Goal: Task Accomplishment & Management: Manage account settings

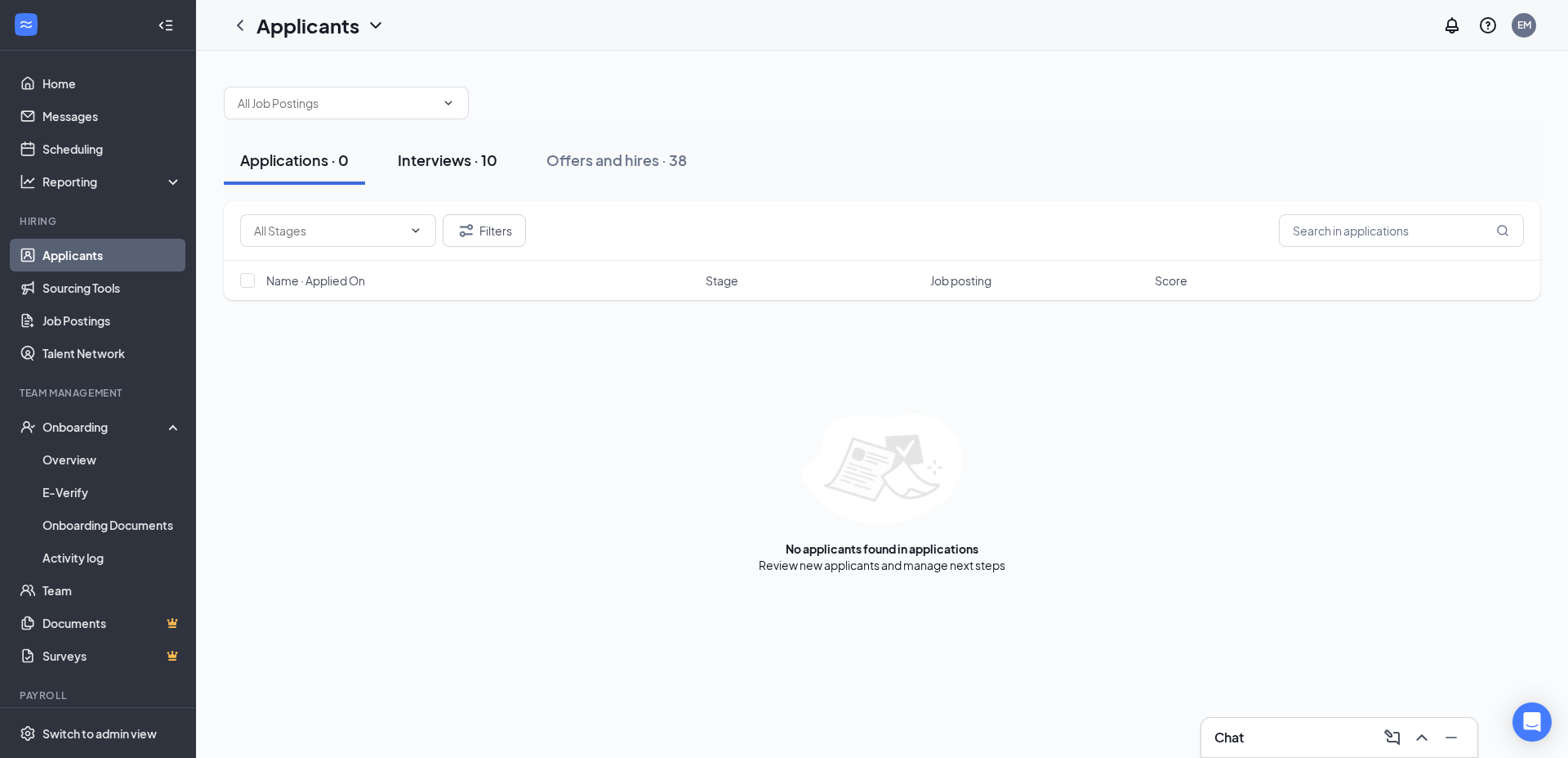
click at [469, 155] on div "Interviews · 10" at bounding box center [447, 159] width 100 height 21
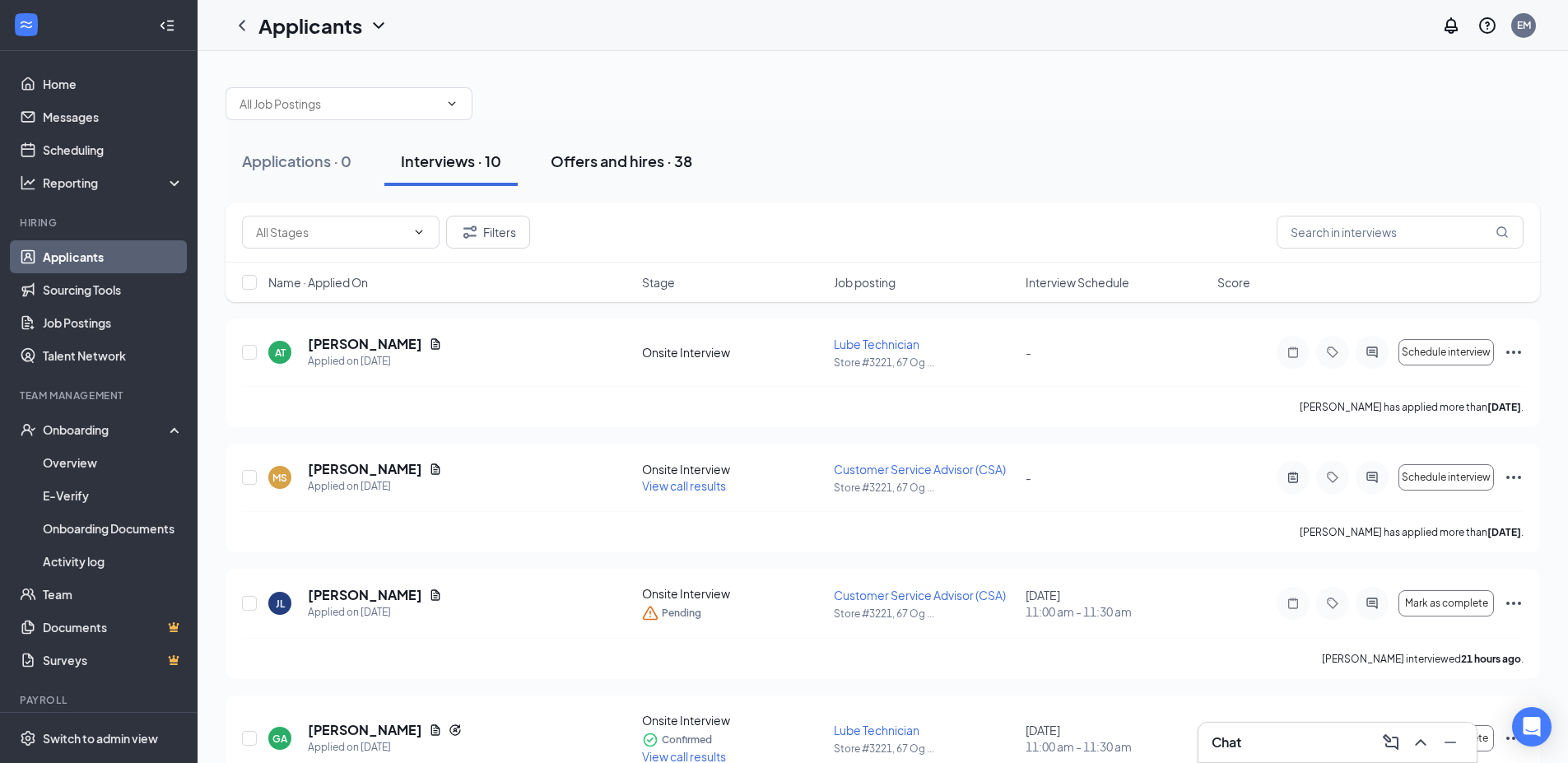
click at [635, 166] on div "Offers and hires · 38" at bounding box center [621, 160] width 141 height 21
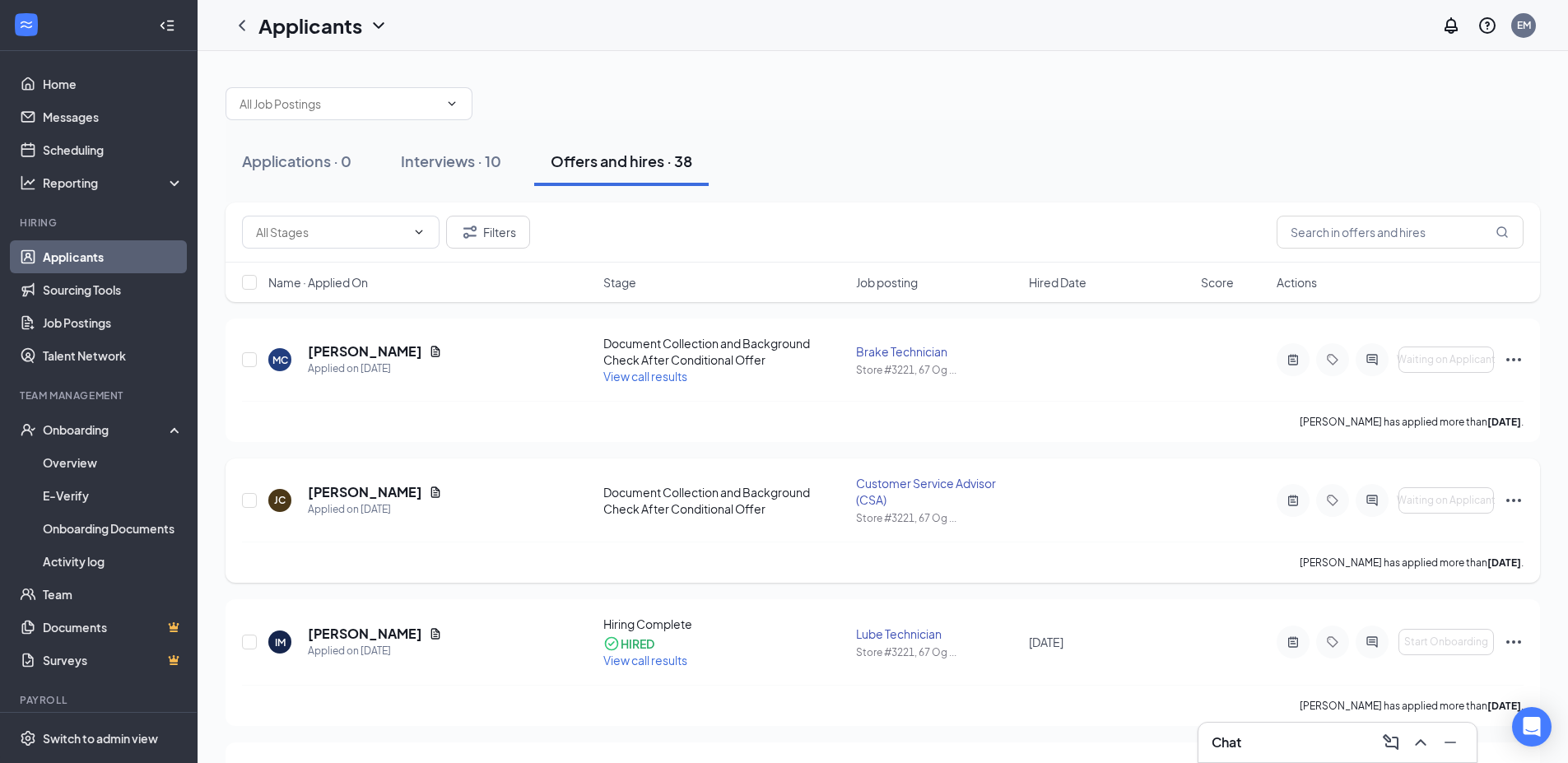
click at [1516, 505] on icon "Ellipses" at bounding box center [1514, 500] width 20 height 20
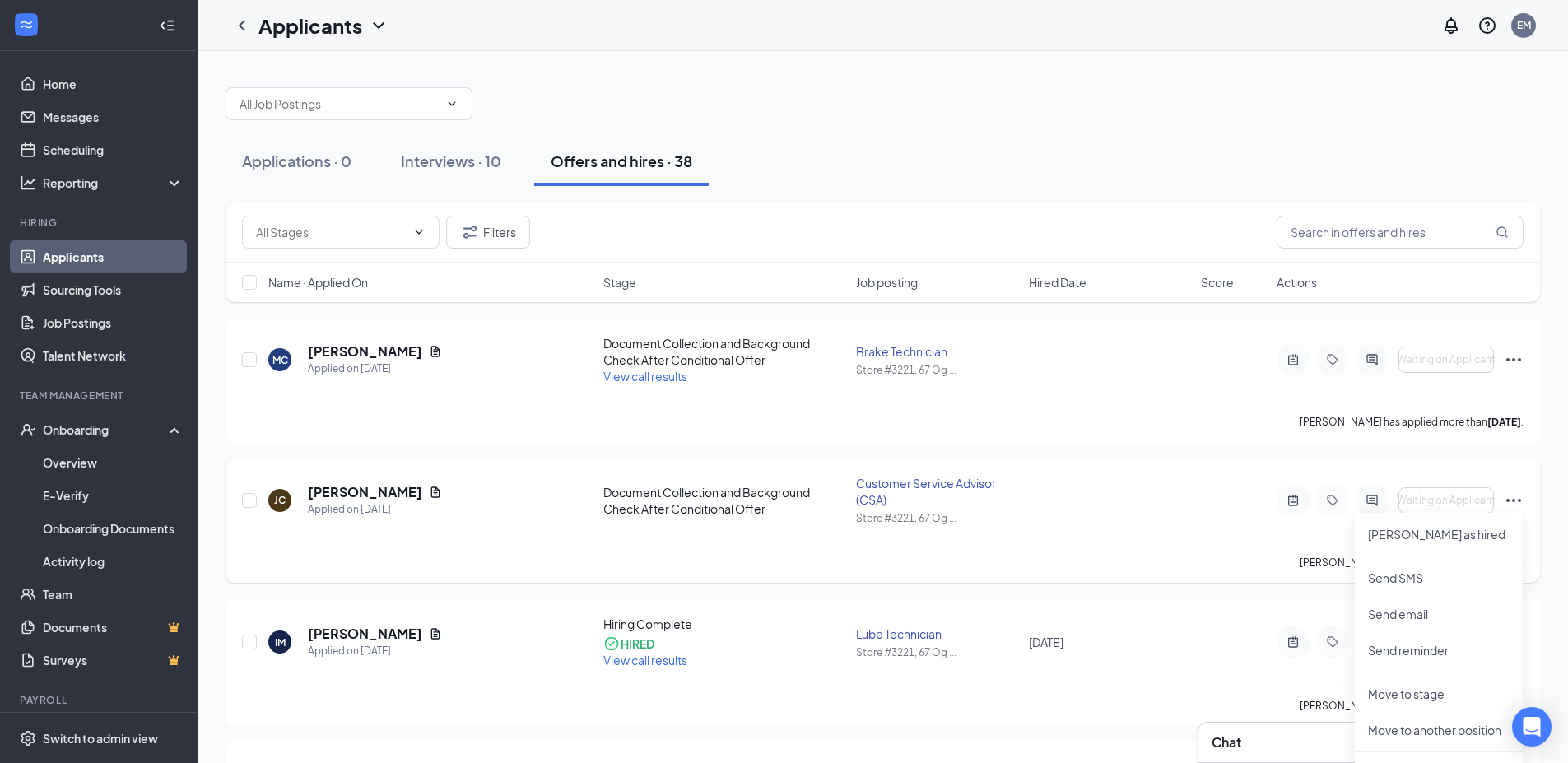
click at [1293, 508] on div at bounding box center [1292, 499] width 33 height 33
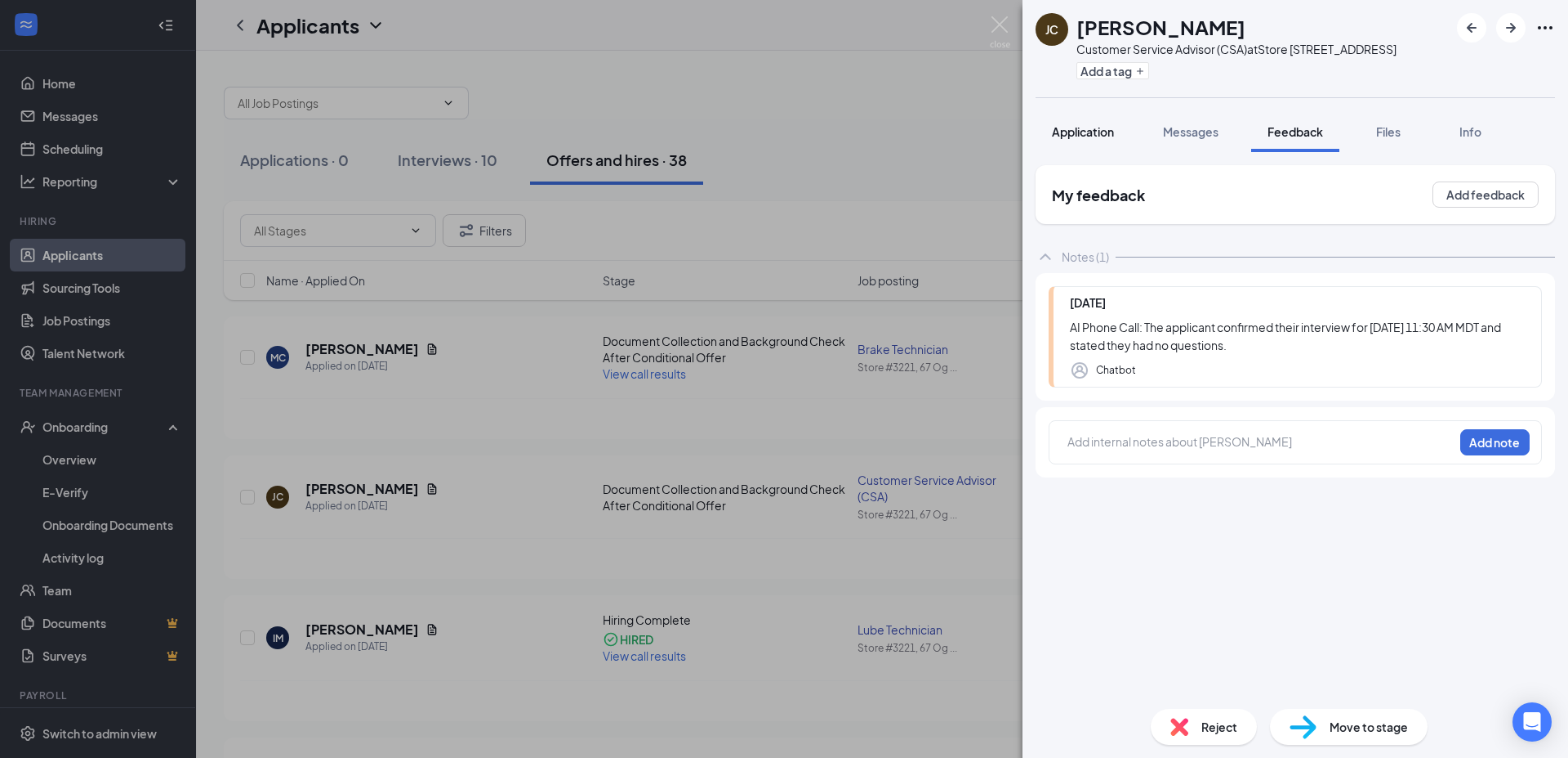
click at [1080, 138] on span "Application" at bounding box center [1082, 132] width 62 height 15
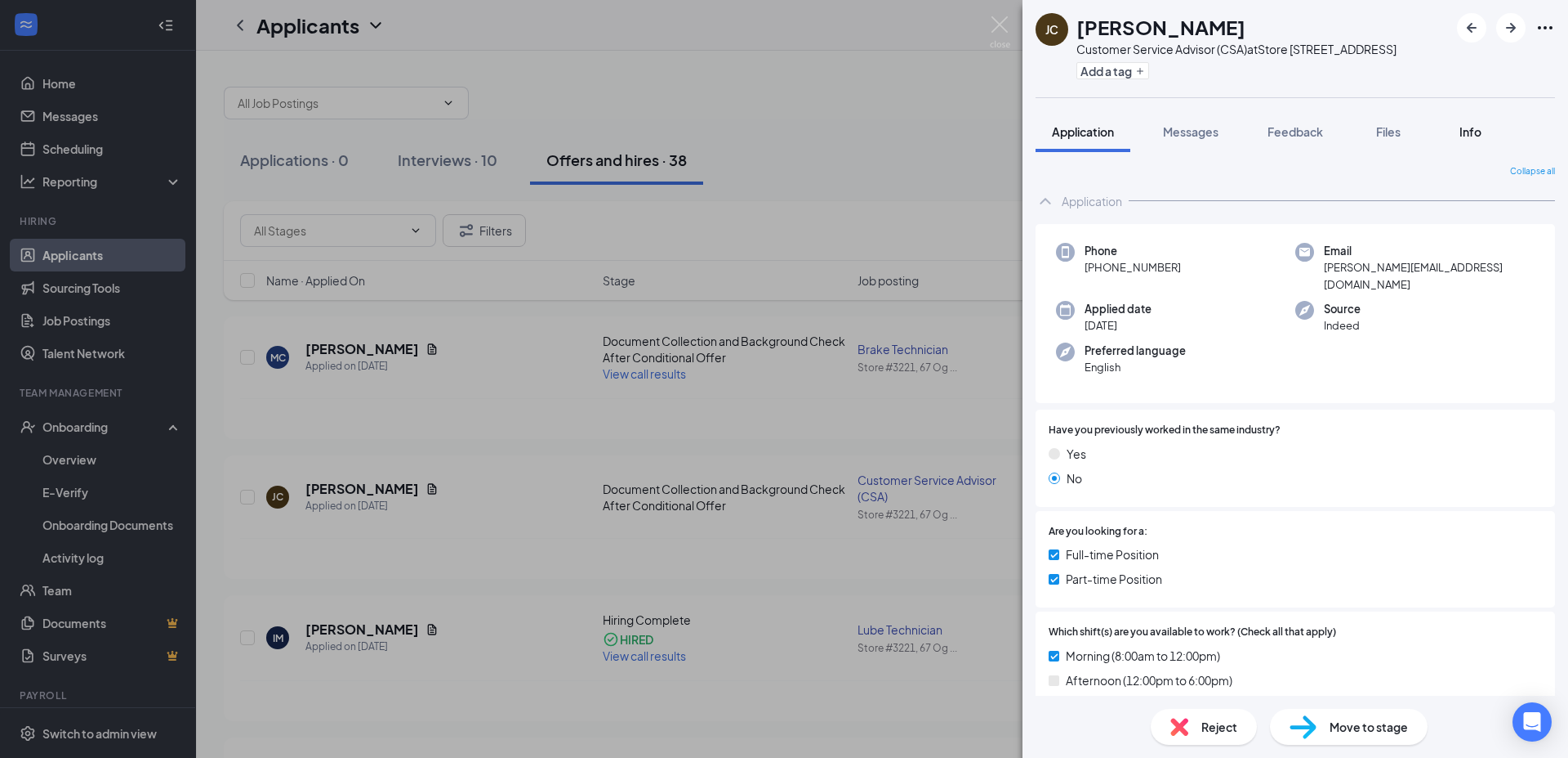
click at [1479, 138] on span "Info" at bounding box center [1470, 132] width 22 height 15
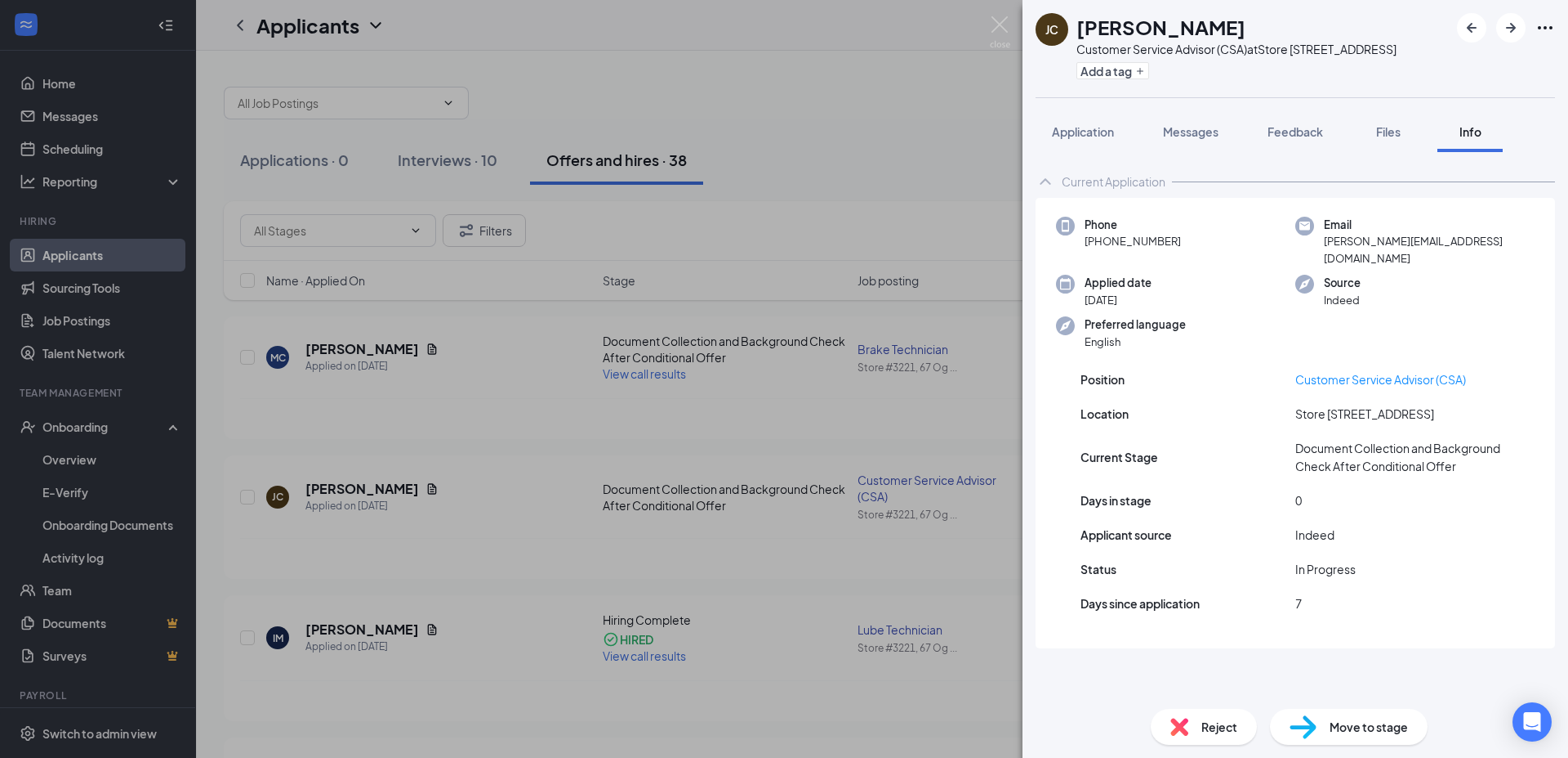
click at [1393, 729] on span "Move to stage" at bounding box center [1369, 727] width 78 height 18
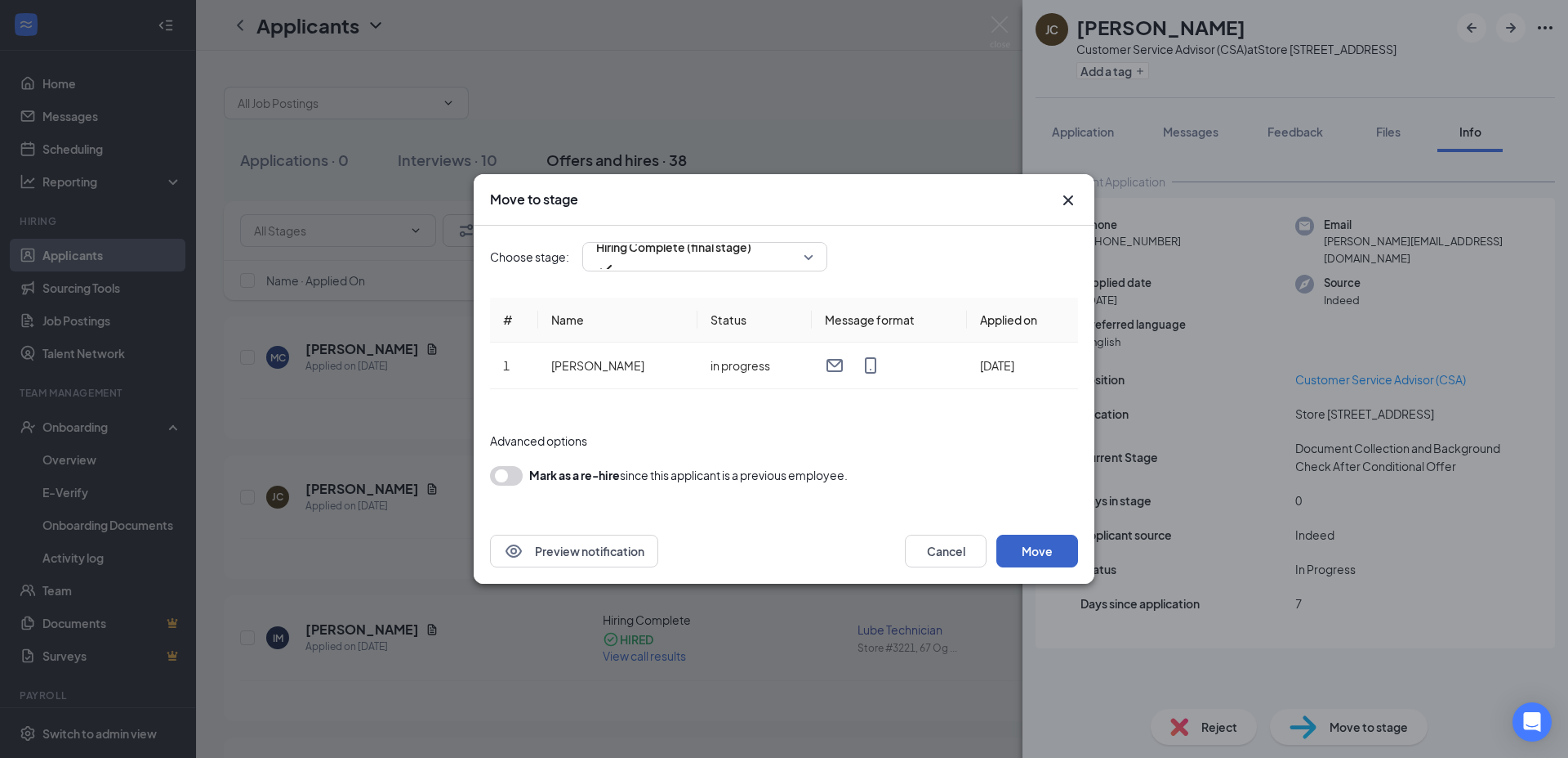
click at [1040, 559] on button "Move" at bounding box center [1036, 550] width 81 height 32
